Goal: Navigation & Orientation: Find specific page/section

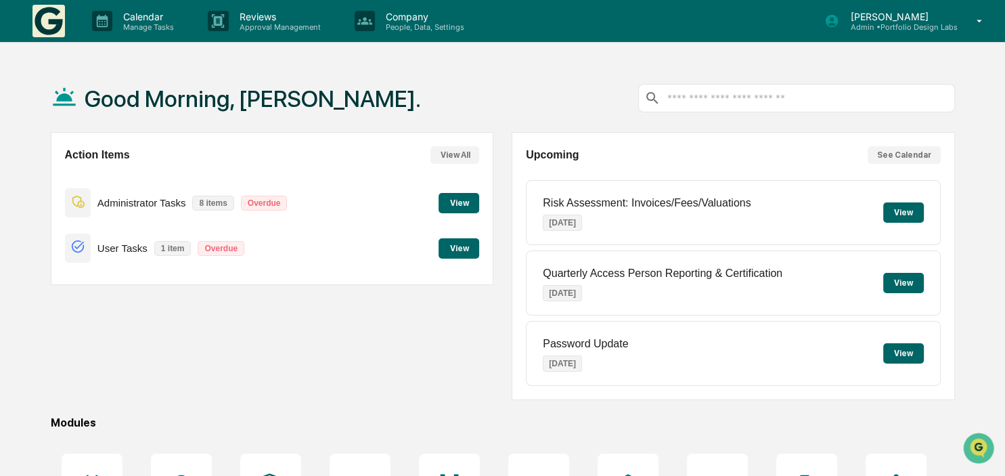
click at [471, 244] on button "View" at bounding box center [459, 248] width 41 height 20
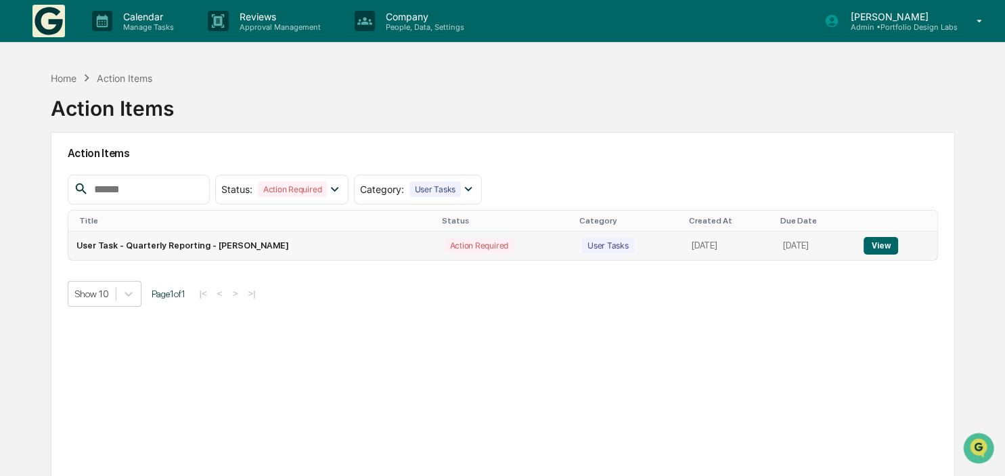
click at [873, 242] on button "View" at bounding box center [881, 246] width 35 height 18
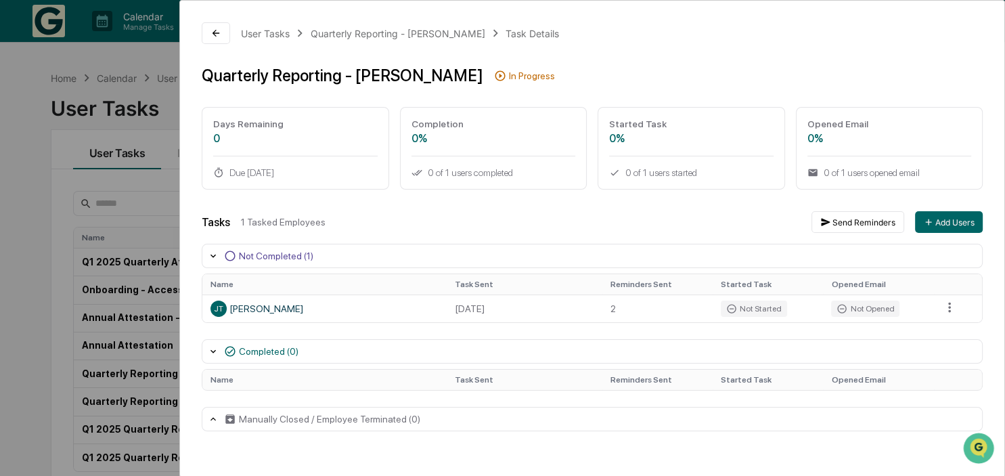
click at [47, 332] on div "User Tasks Quarterly Reporting - [PERSON_NAME] Task Details Quarterly Reporting…" at bounding box center [502, 238] width 1005 height 476
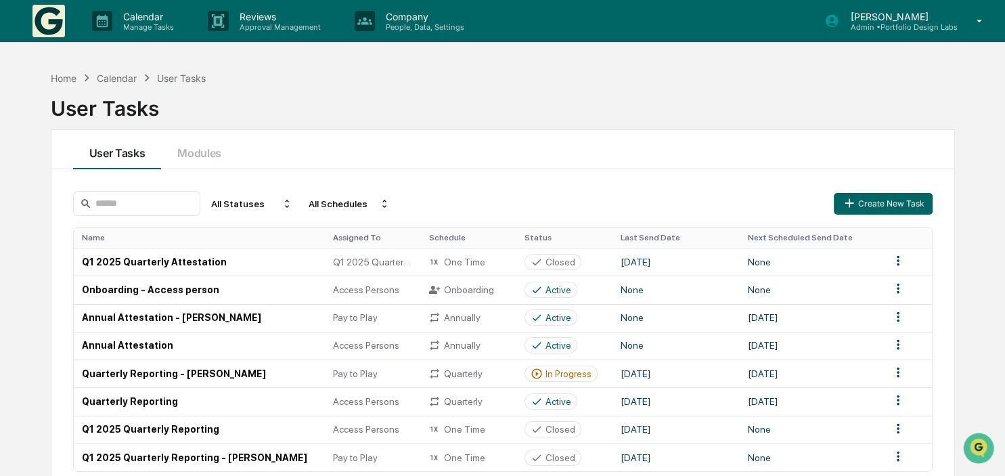
click at [857, 14] on p "[PERSON_NAME]" at bounding box center [898, 17] width 118 height 12
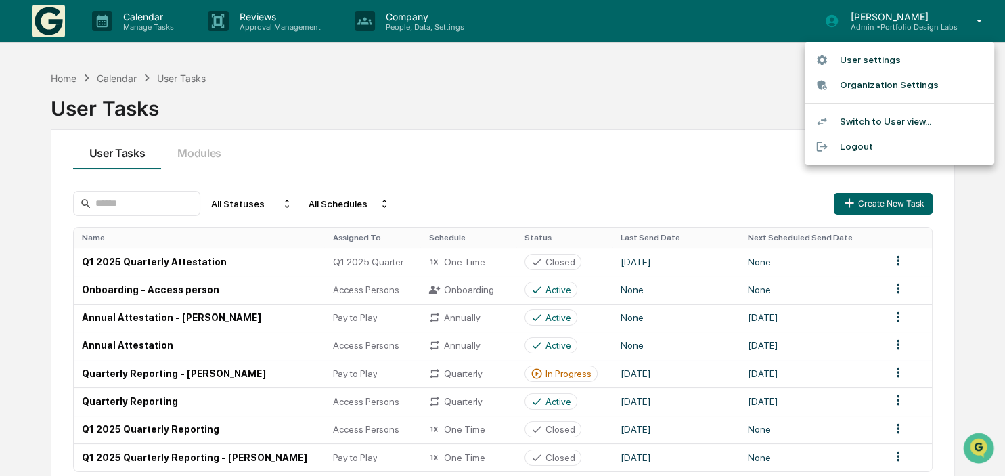
click at [866, 112] on li "Switch to User view..." at bounding box center [900, 121] width 190 height 25
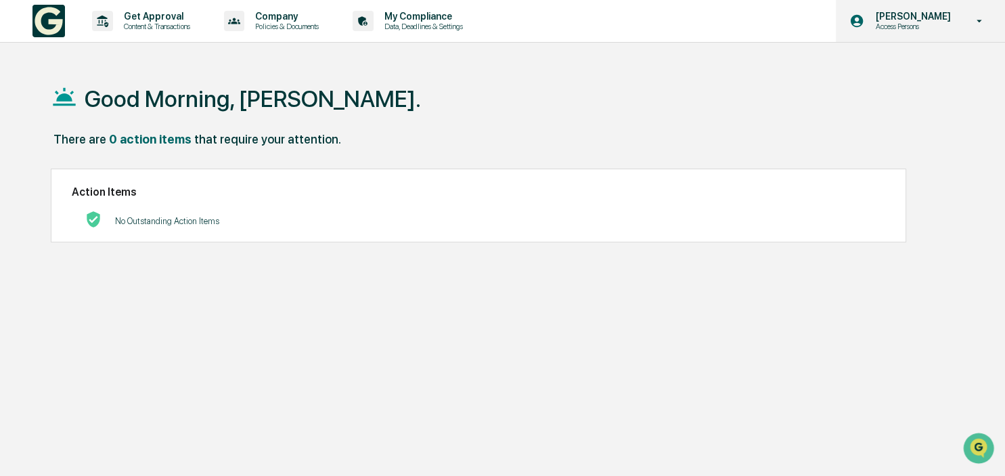
click at [943, 35] on div "[PERSON_NAME] Access Persons" at bounding box center [920, 21] width 169 height 42
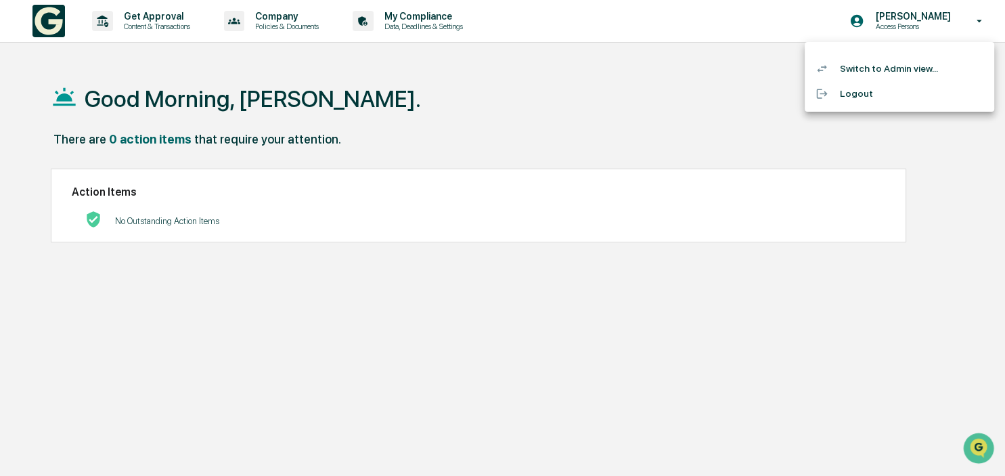
click at [858, 97] on li "Logout" at bounding box center [900, 93] width 190 height 25
